Goal: Transaction & Acquisition: Download file/media

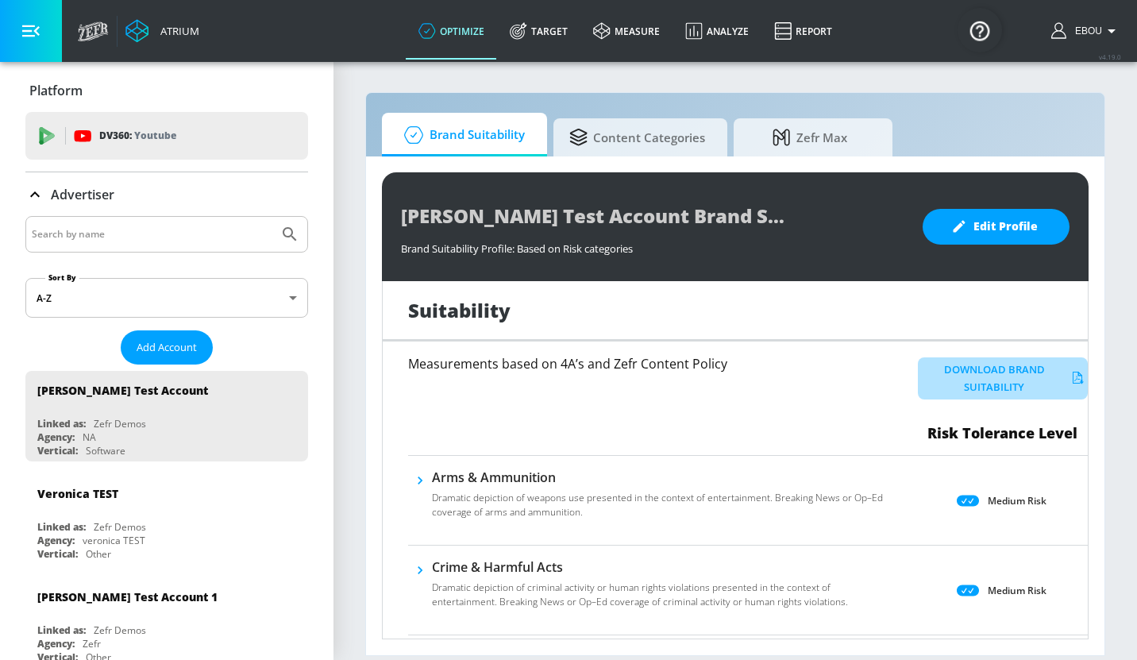
click at [1019, 366] on button "Download Brand Suitability" at bounding box center [1002, 378] width 170 height 43
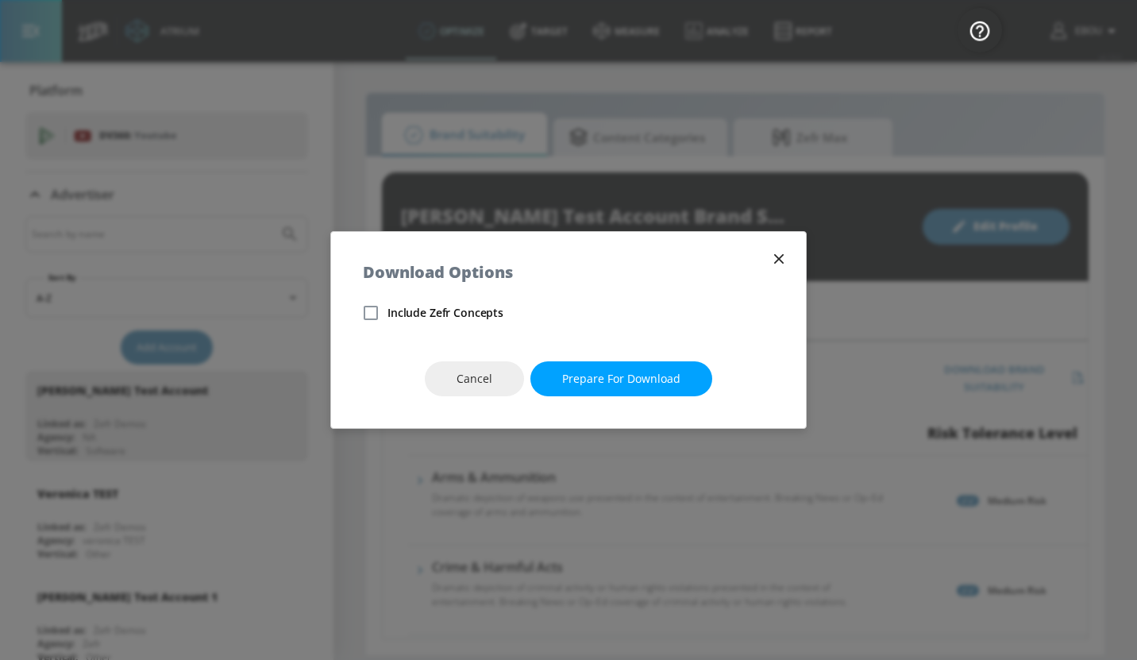
click at [375, 313] on input "Include Zefr Concepts" at bounding box center [370, 312] width 33 height 33
checkbox input "true"
click at [644, 371] on span "Prepare for download" at bounding box center [621, 379] width 118 height 20
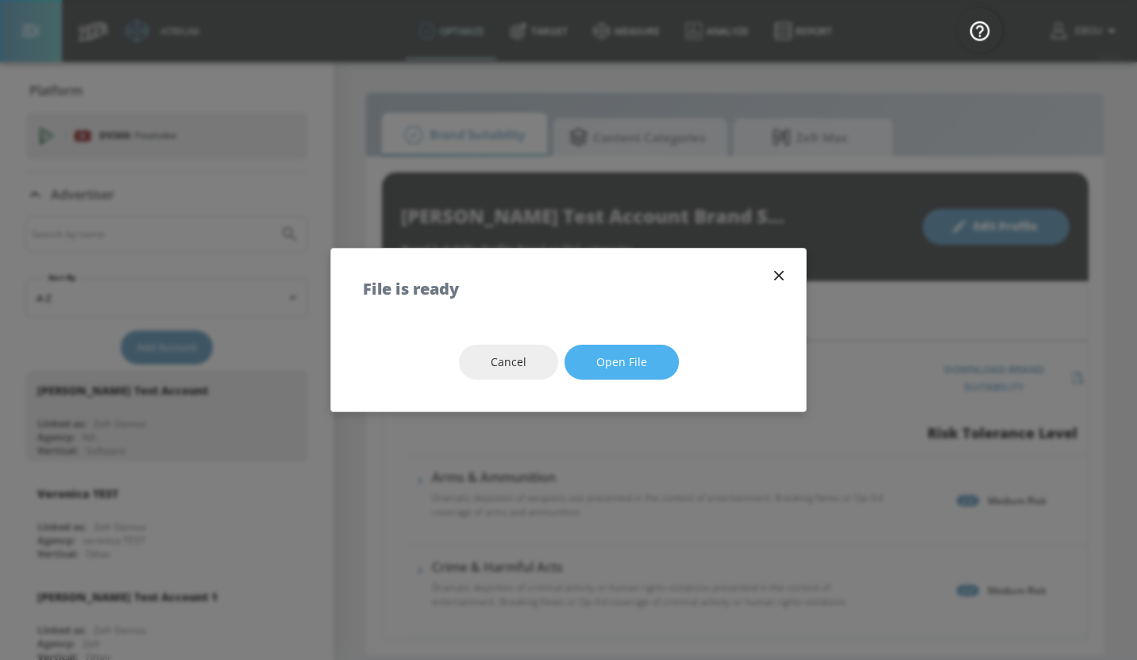
click at [640, 364] on span "Open file" at bounding box center [621, 362] width 51 height 20
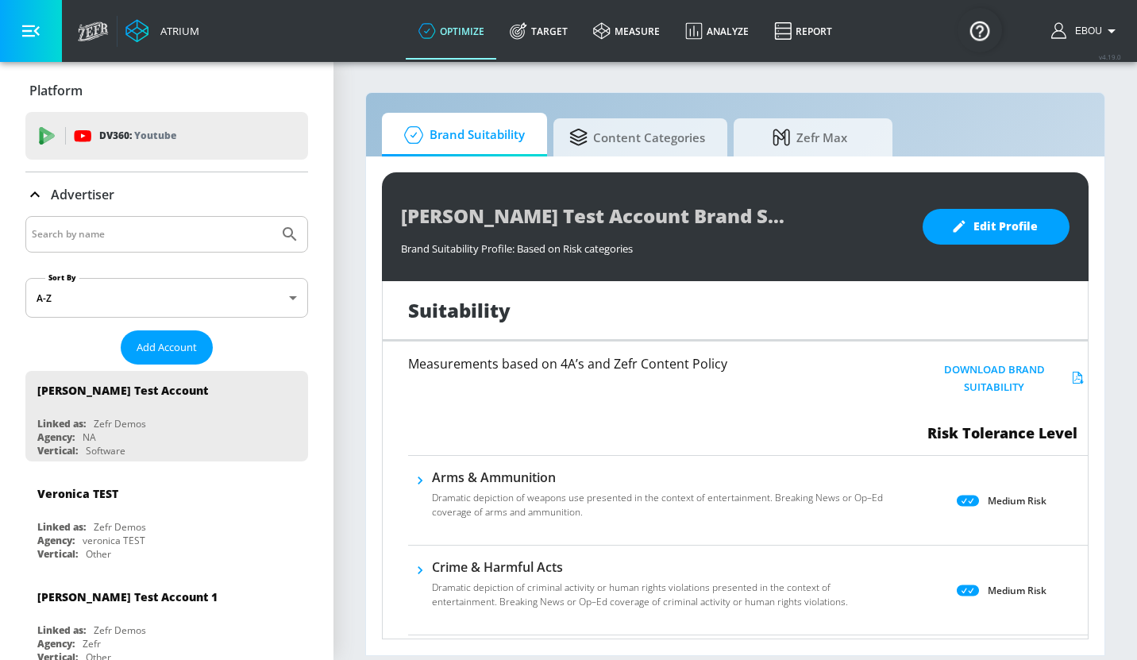
click at [996, 369] on button "Download Brand Suitability" at bounding box center [1002, 378] width 170 height 43
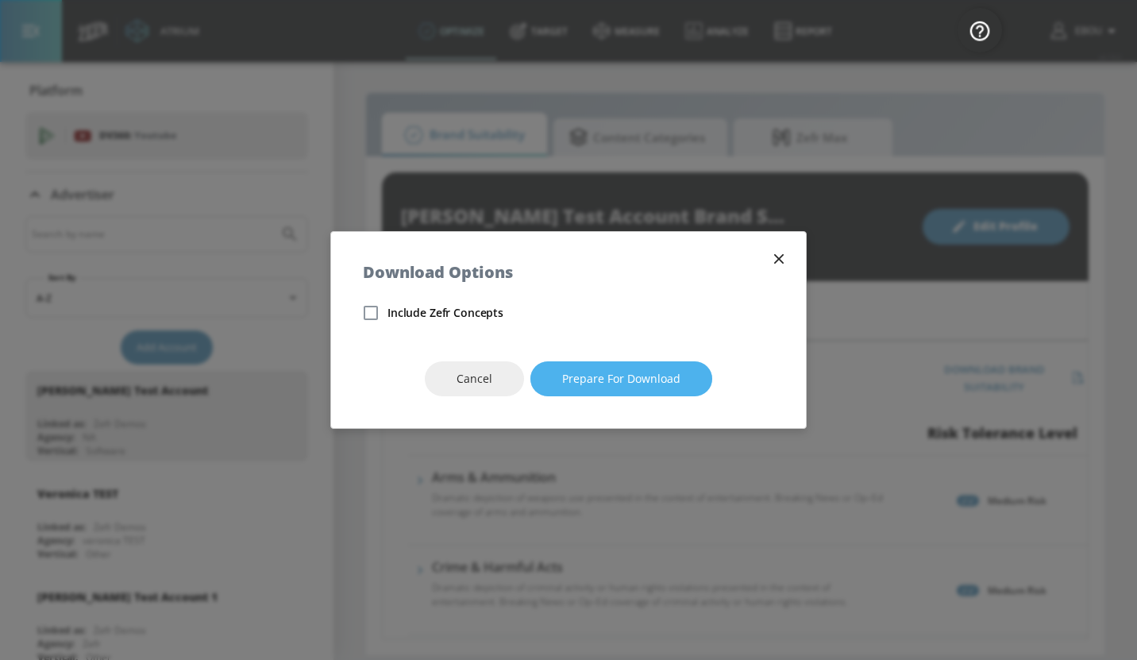
click at [615, 376] on span "Prepare for download" at bounding box center [621, 379] width 118 height 20
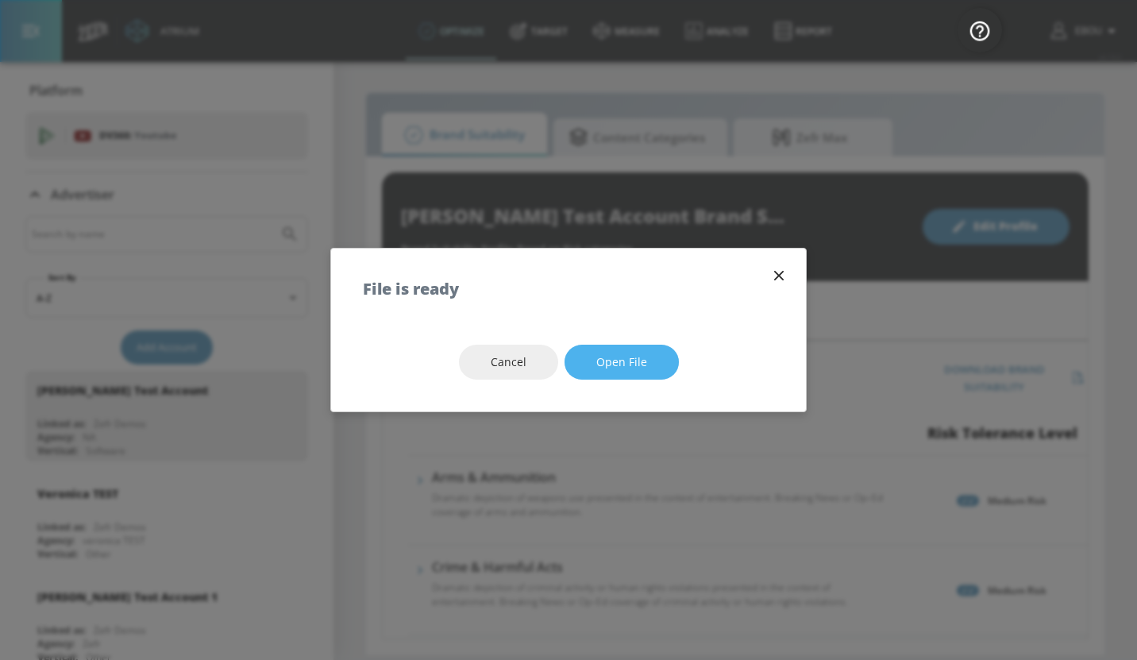
click at [617, 366] on span "Open file" at bounding box center [621, 362] width 51 height 20
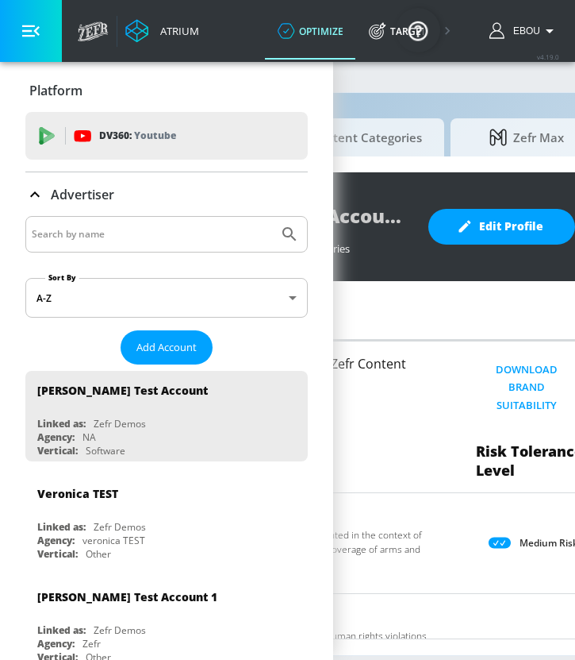
scroll to position [0, 350]
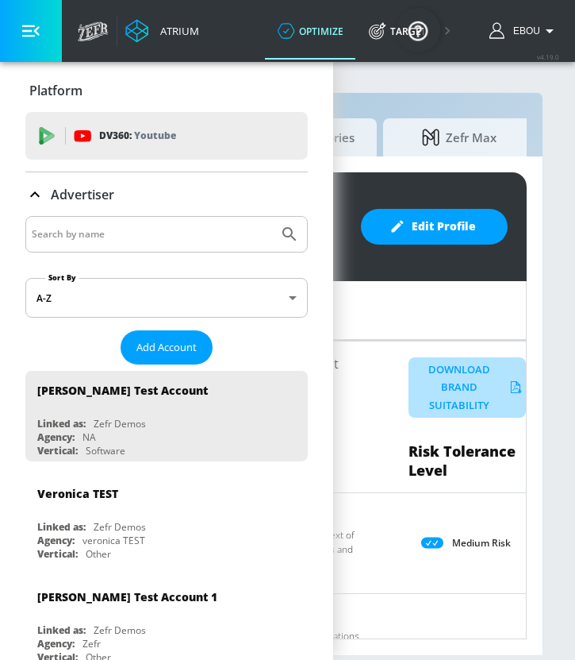
click at [460, 370] on button "Download Brand Suitability" at bounding box center [467, 387] width 117 height 60
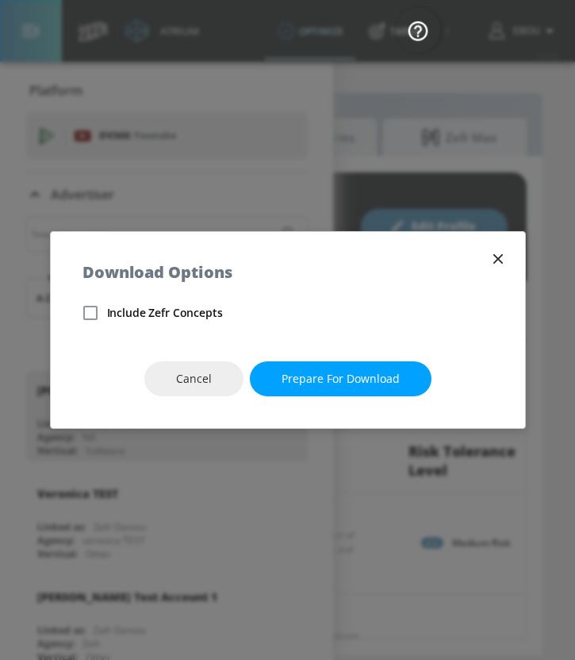
click at [91, 307] on input "Include Zefr Concepts" at bounding box center [90, 312] width 33 height 33
checkbox input "true"
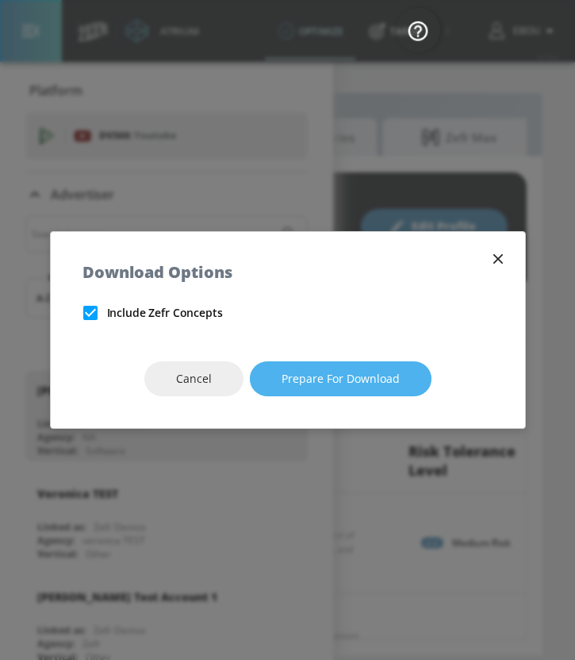
click at [364, 371] on span "Prepare for download" at bounding box center [341, 379] width 118 height 20
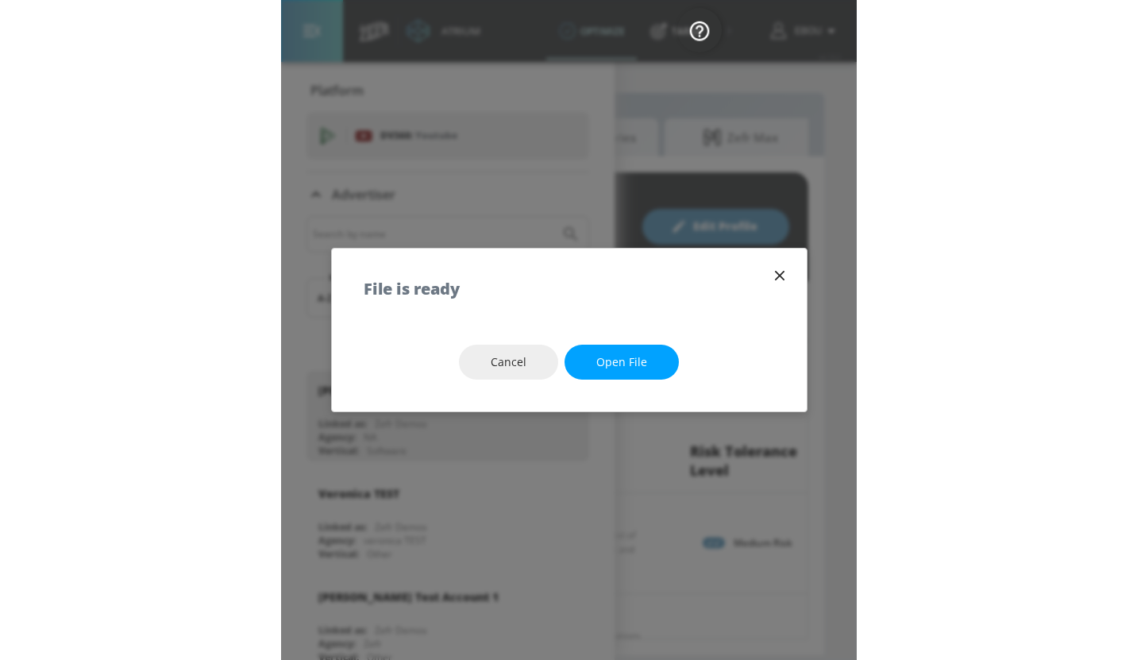
scroll to position [0, 0]
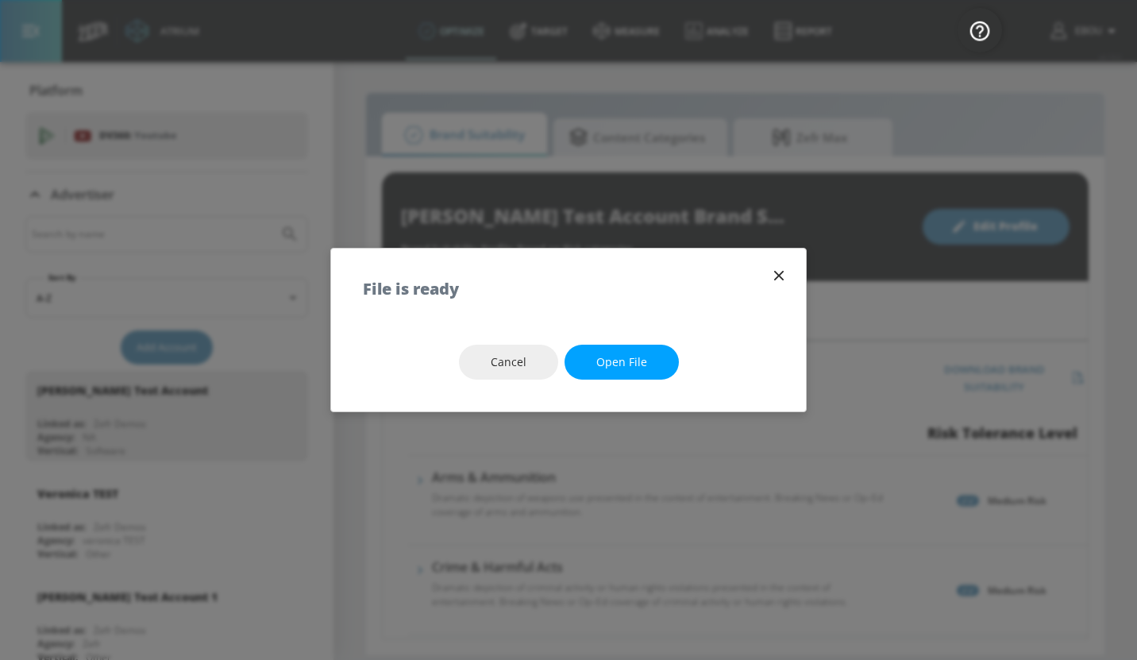
click at [789, 271] on div "File is ready" at bounding box center [568, 280] width 475 height 64
